Goal: Information Seeking & Learning: Compare options

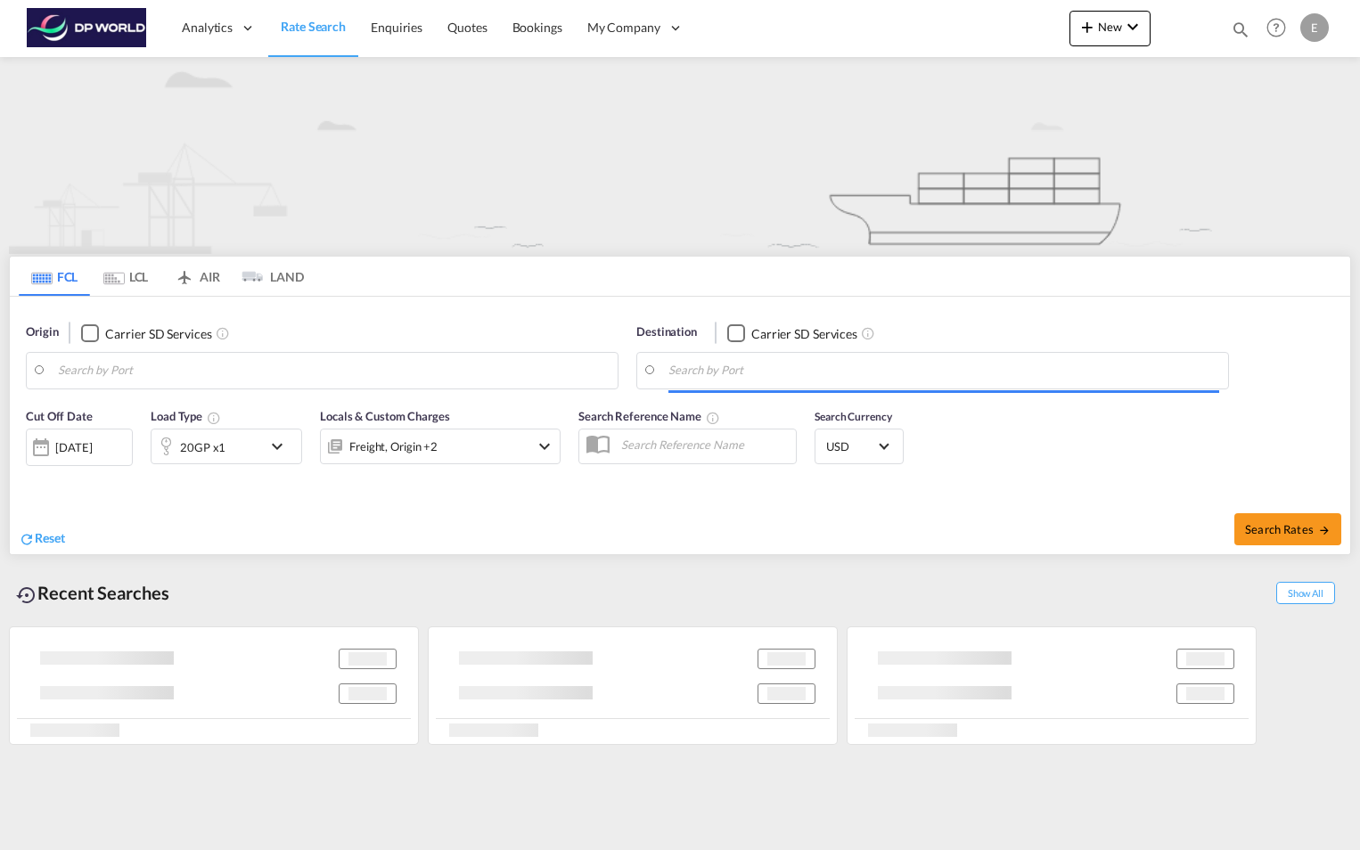
type input "Ho Chi Minh City ([GEOGRAPHIC_DATA]), VNSGN"
type input "[GEOGRAPHIC_DATA], [GEOGRAPHIC_DATA], [GEOGRAPHIC_DATA]"
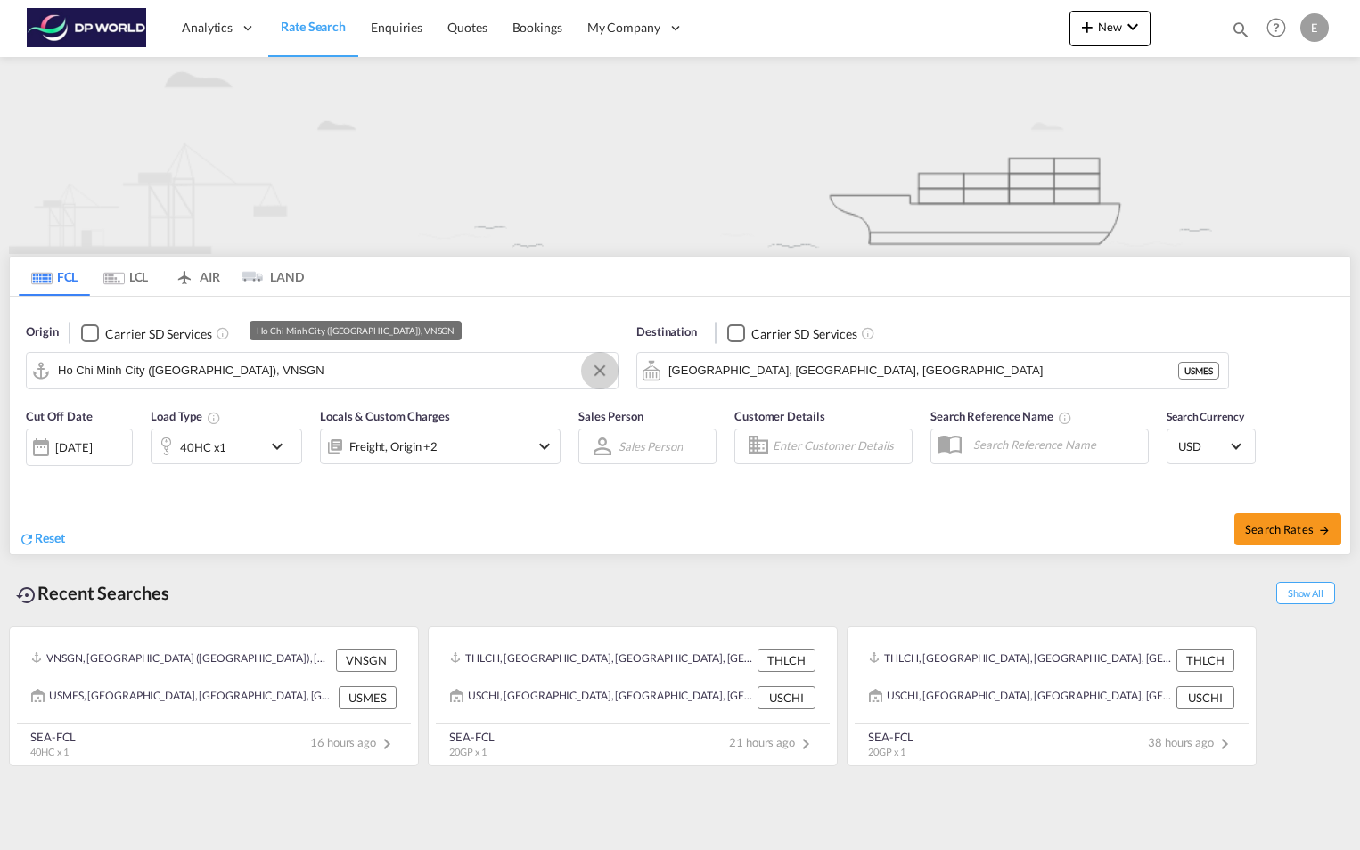
click at [599, 377] on button "Clear Input" at bounding box center [599, 370] width 27 height 27
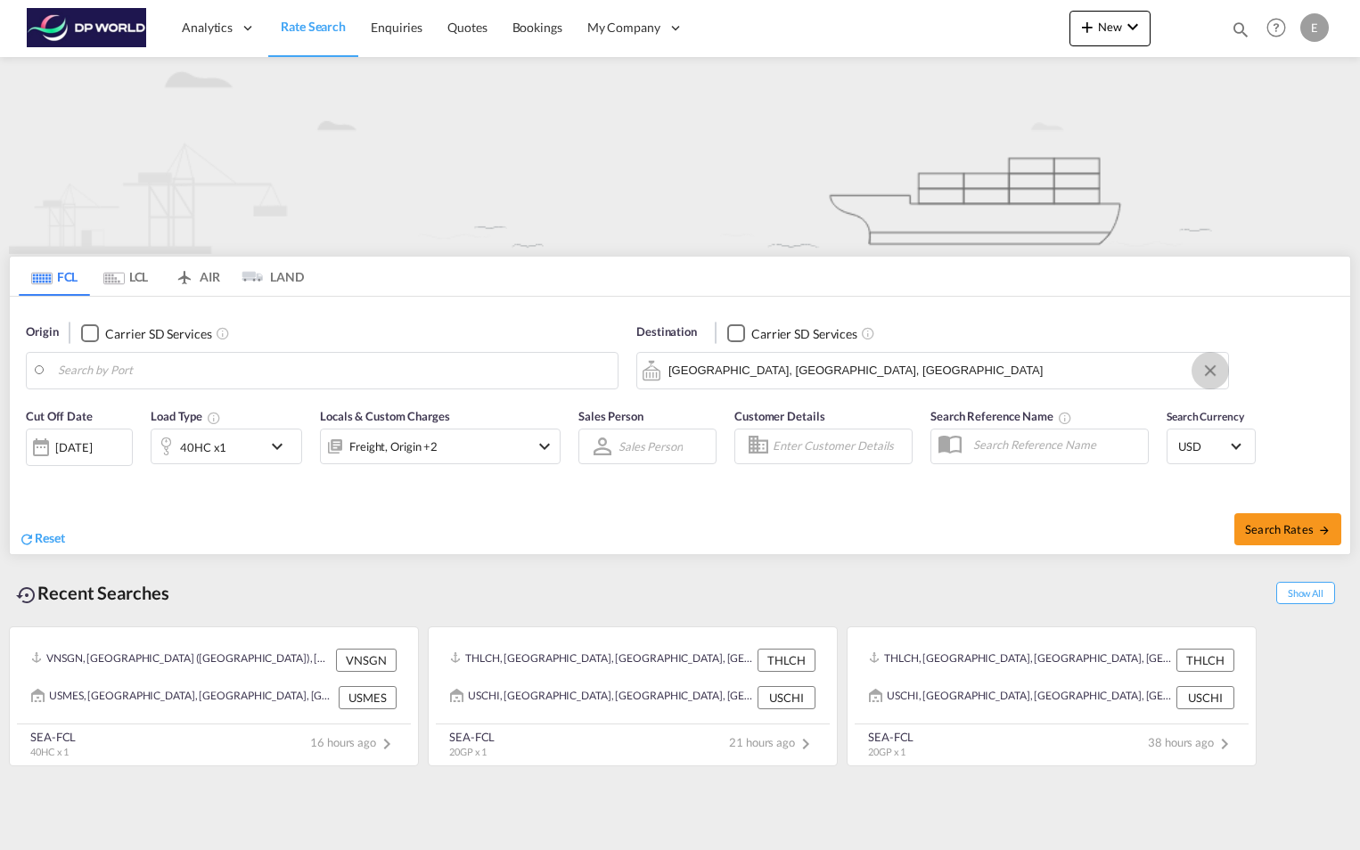
click at [1210, 369] on button "Clear Input" at bounding box center [1210, 370] width 27 height 27
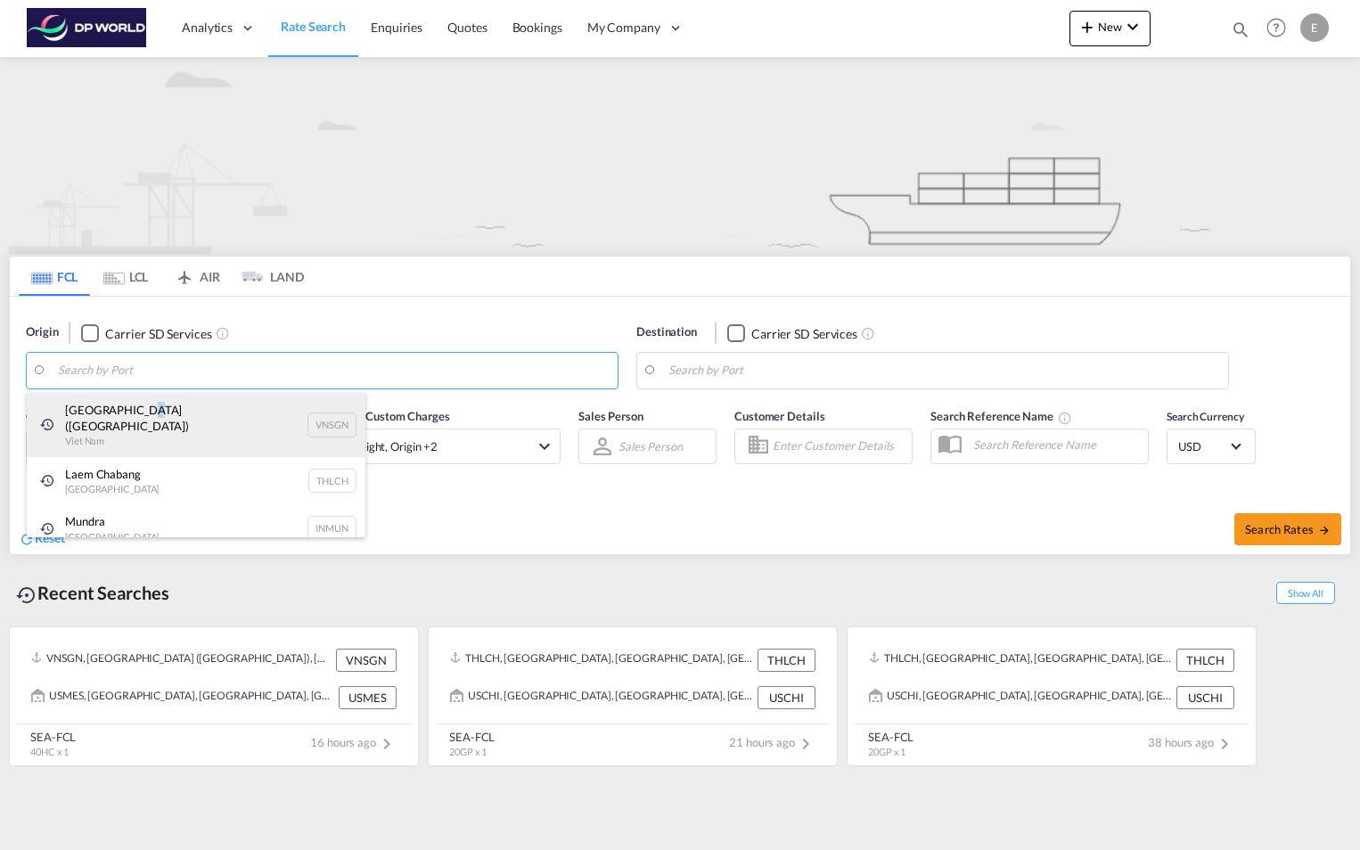
click at [140, 412] on div "Ho Chi Minh City ([GEOGRAPHIC_DATA]) Viet Nam VNSGN" at bounding box center [196, 425] width 339 height 64
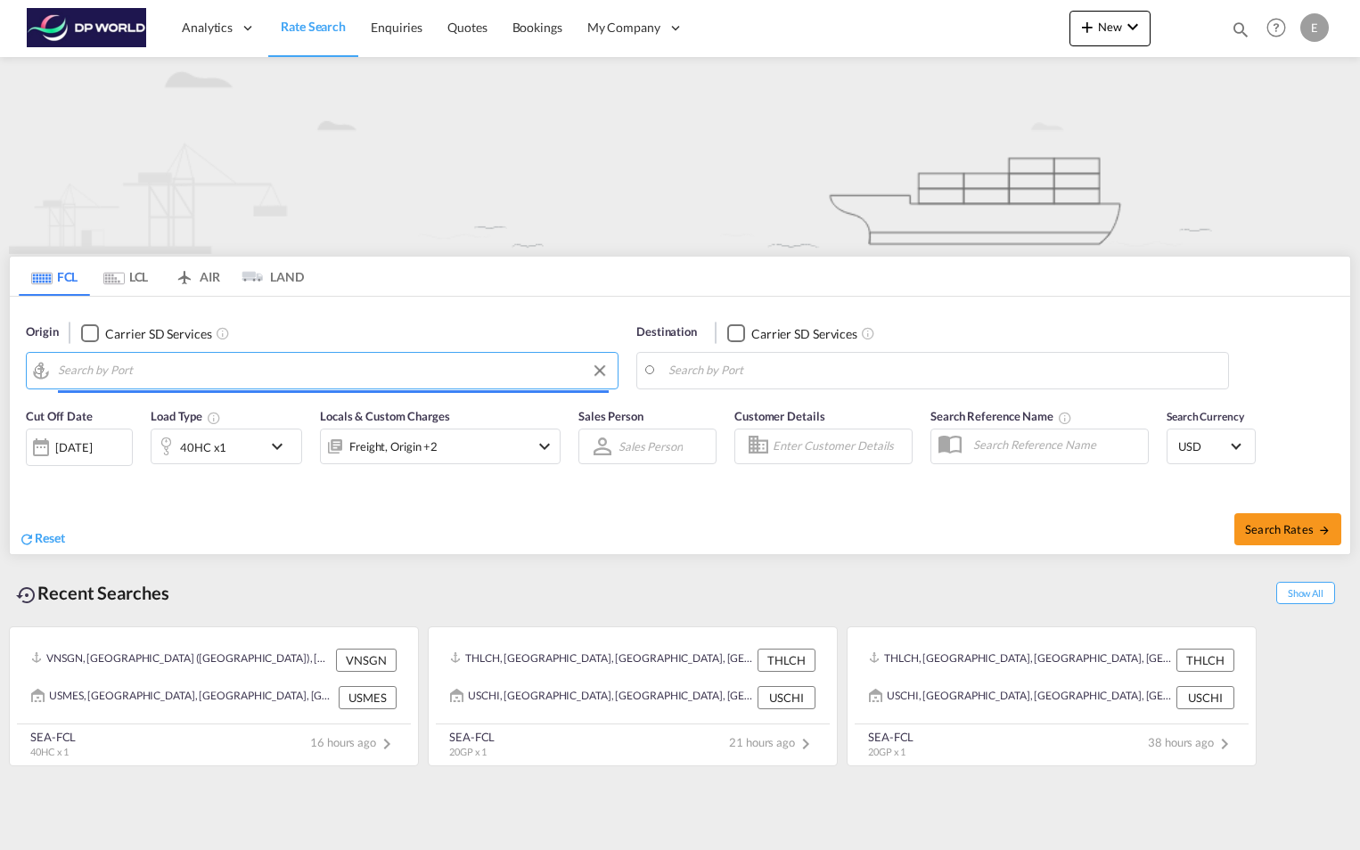
type input "Ho Chi Minh City ([GEOGRAPHIC_DATA]), VNSGN"
click at [780, 375] on body "Analytics Reports Dashboard Rate Search Enquiries Quotes Bookings" at bounding box center [680, 425] width 1360 height 850
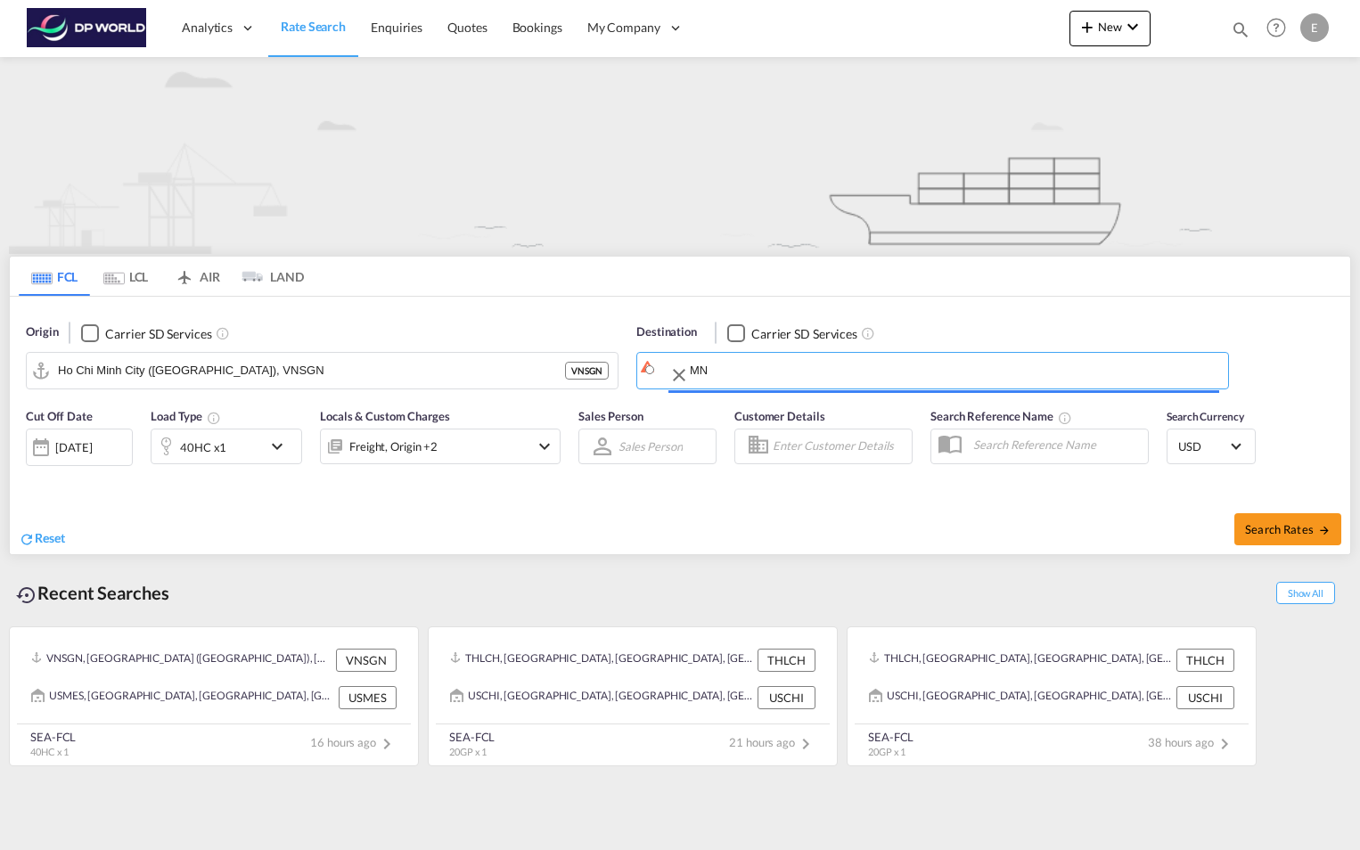
type input "M"
click at [841, 376] on body "Analytics Reports Dashboard Rate Search Enquiries Quotes Bookings" at bounding box center [680, 425] width 1360 height 850
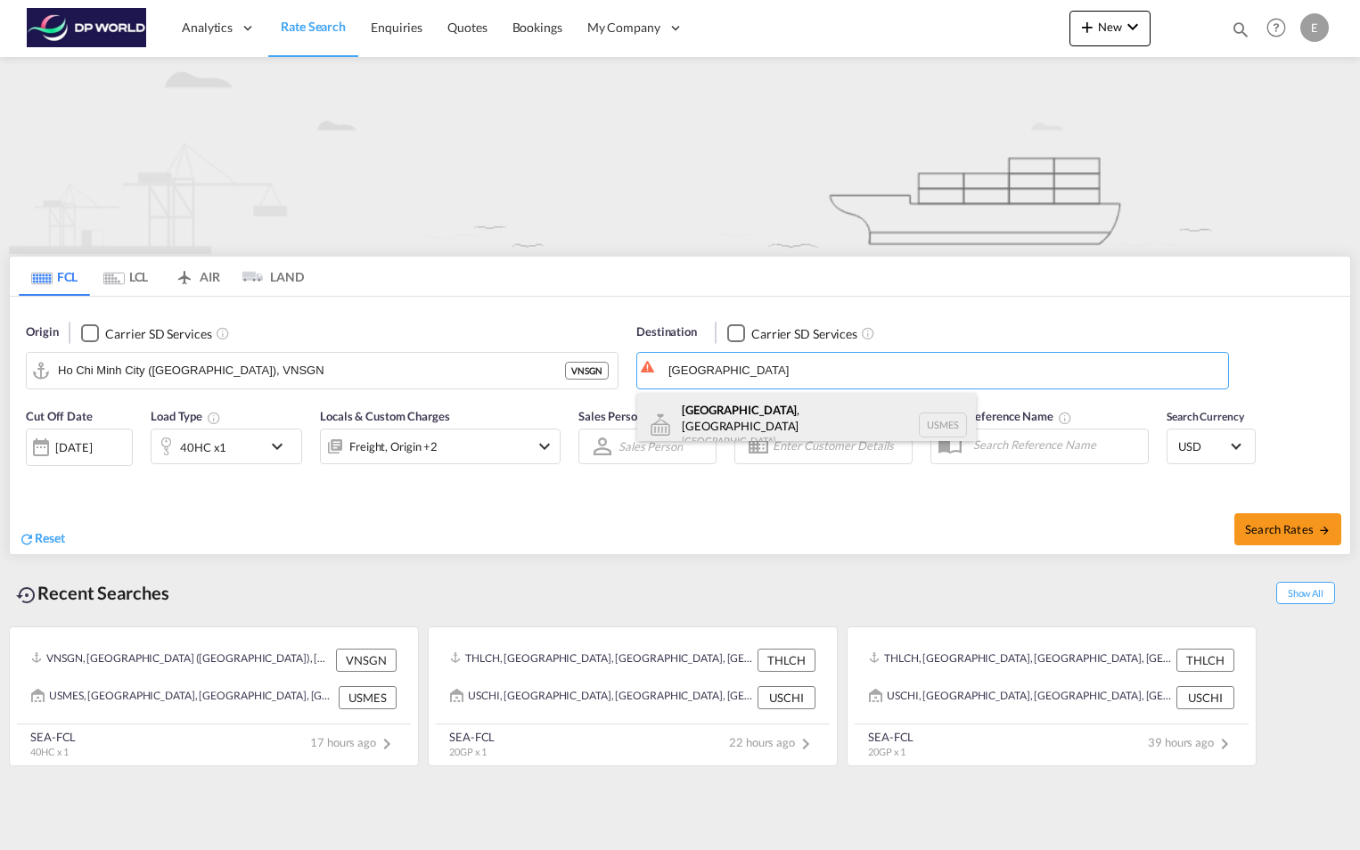
click at [727, 423] on div "[GEOGRAPHIC_DATA] , [GEOGRAPHIC_DATA] [GEOGRAPHIC_DATA] USMES" at bounding box center [806, 425] width 339 height 64
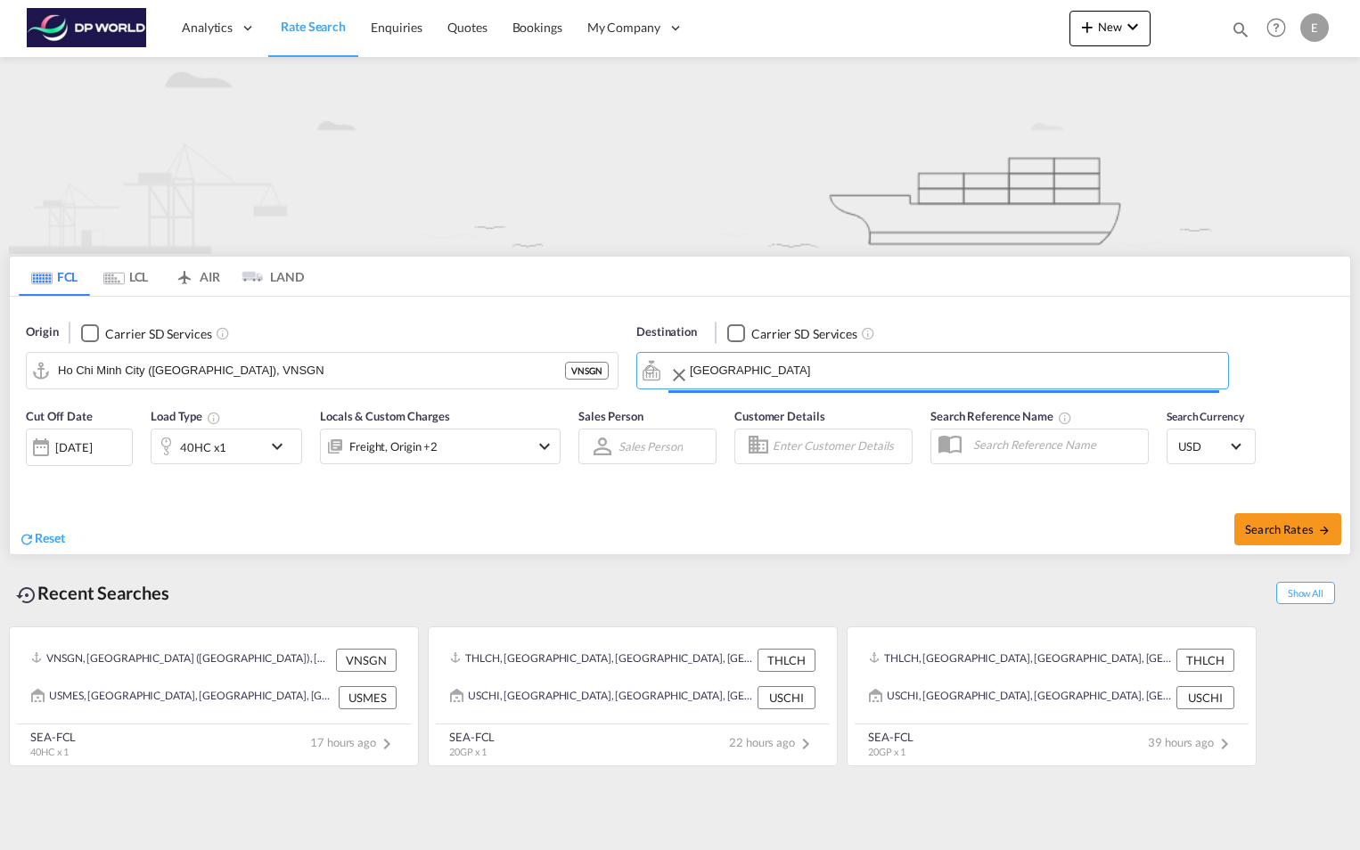
type input "[GEOGRAPHIC_DATA], [GEOGRAPHIC_DATA], [GEOGRAPHIC_DATA]"
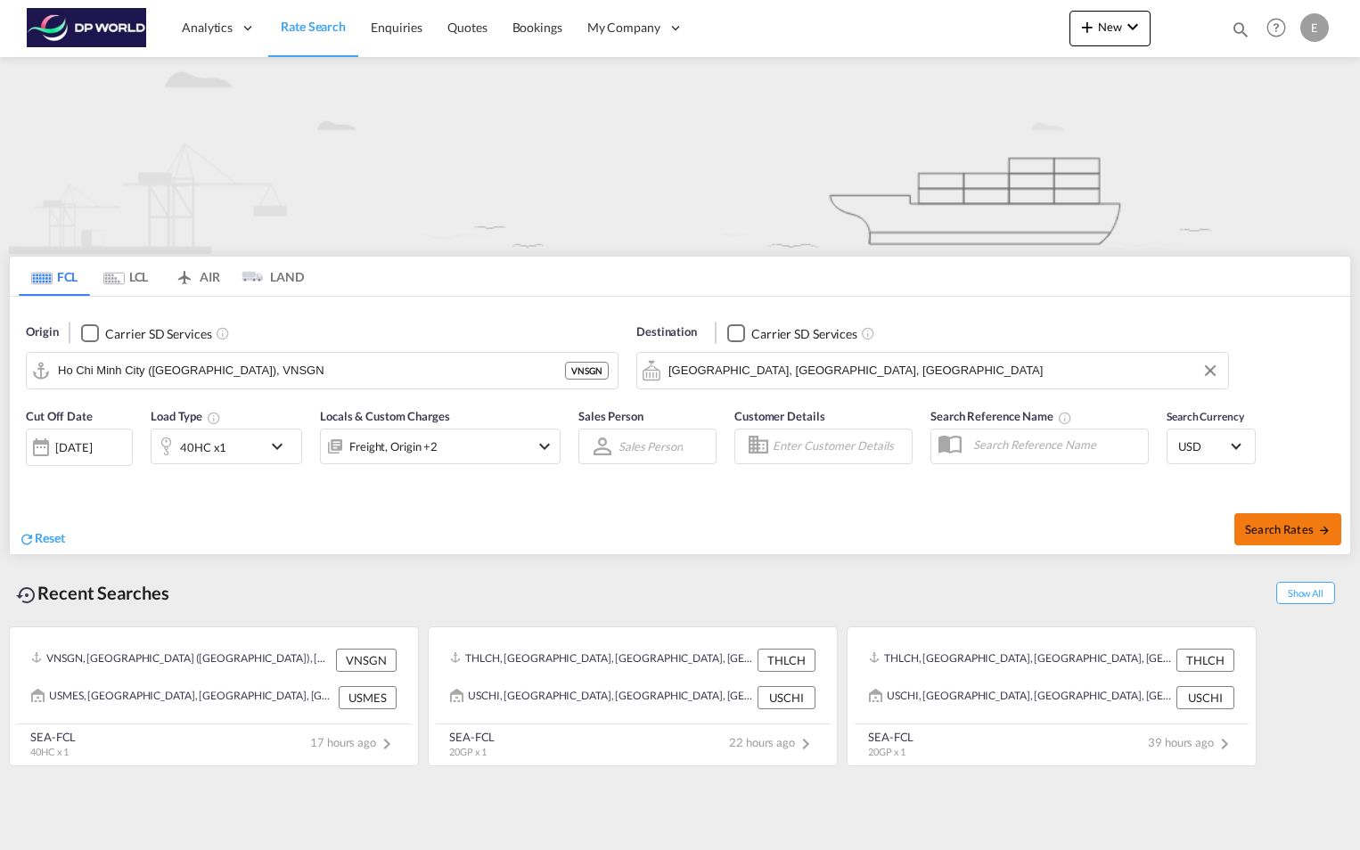
click at [1266, 523] on span "Search Rates" at bounding box center [1288, 529] width 86 height 14
type input "VNSGN to USMES / [DATE]"
